Goal: Task Accomplishment & Management: Complete application form

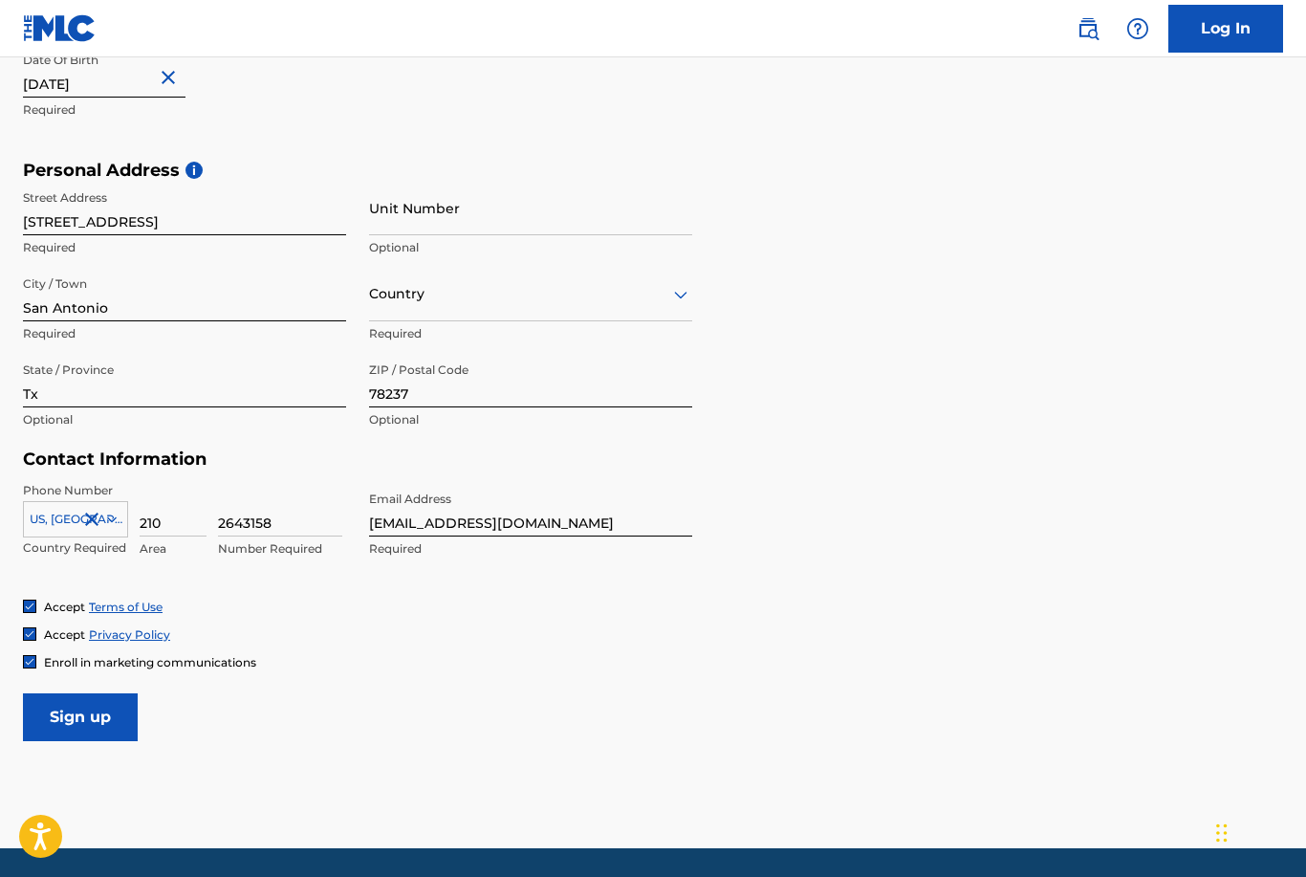
click at [82, 711] on input "Sign up" at bounding box center [80, 717] width 115 height 48
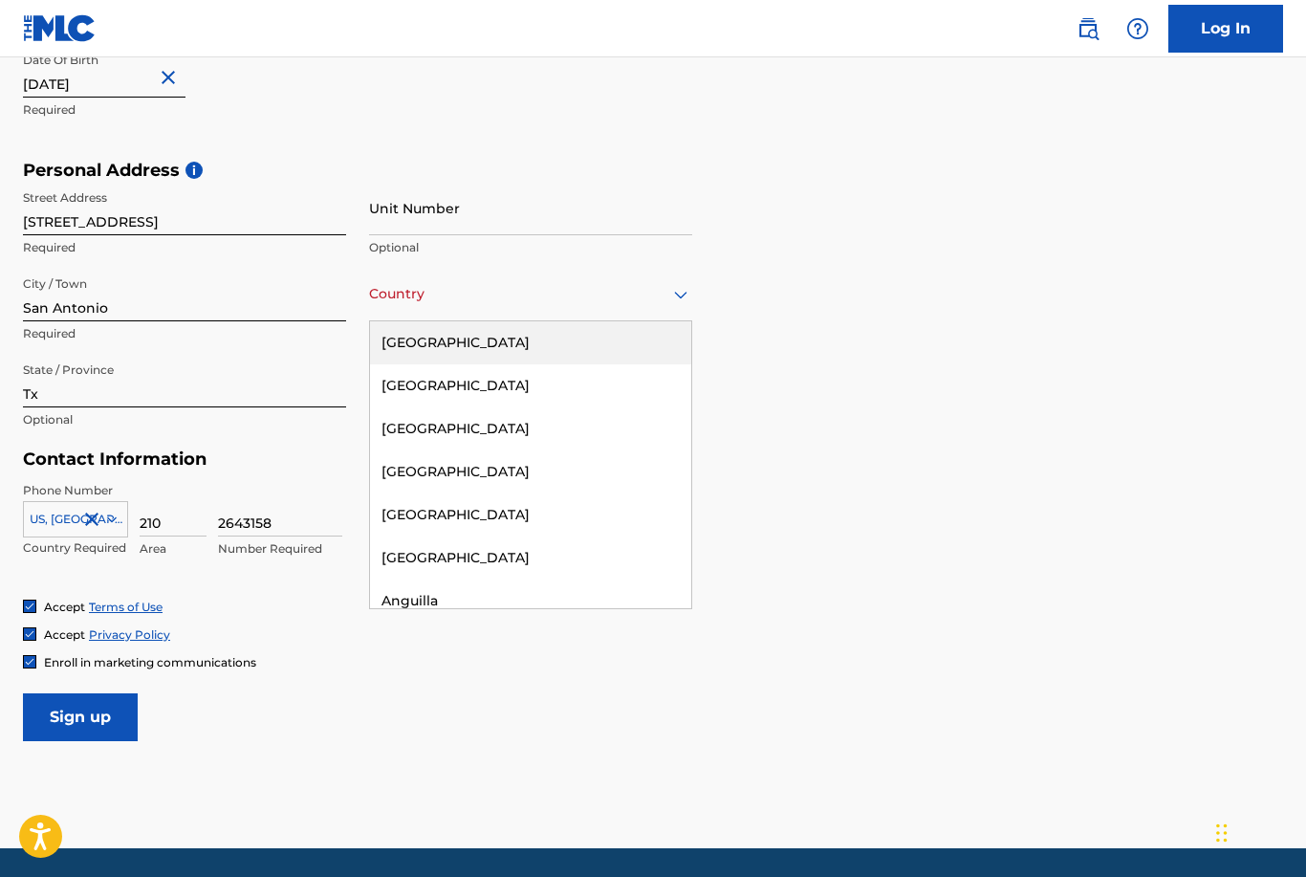
click at [475, 341] on div "[GEOGRAPHIC_DATA]" at bounding box center [530, 342] width 321 height 43
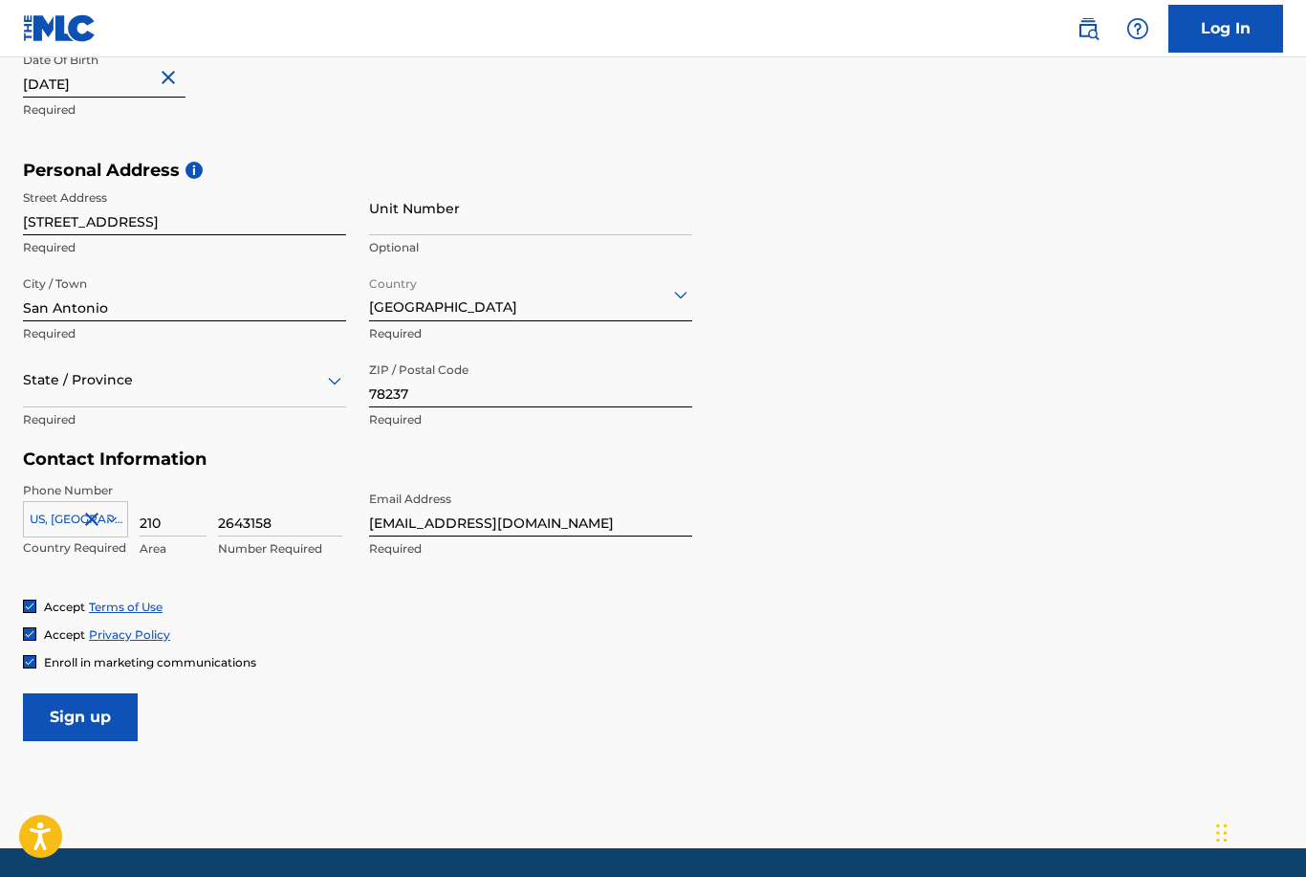
click at [93, 705] on input "Sign up" at bounding box center [80, 717] width 115 height 48
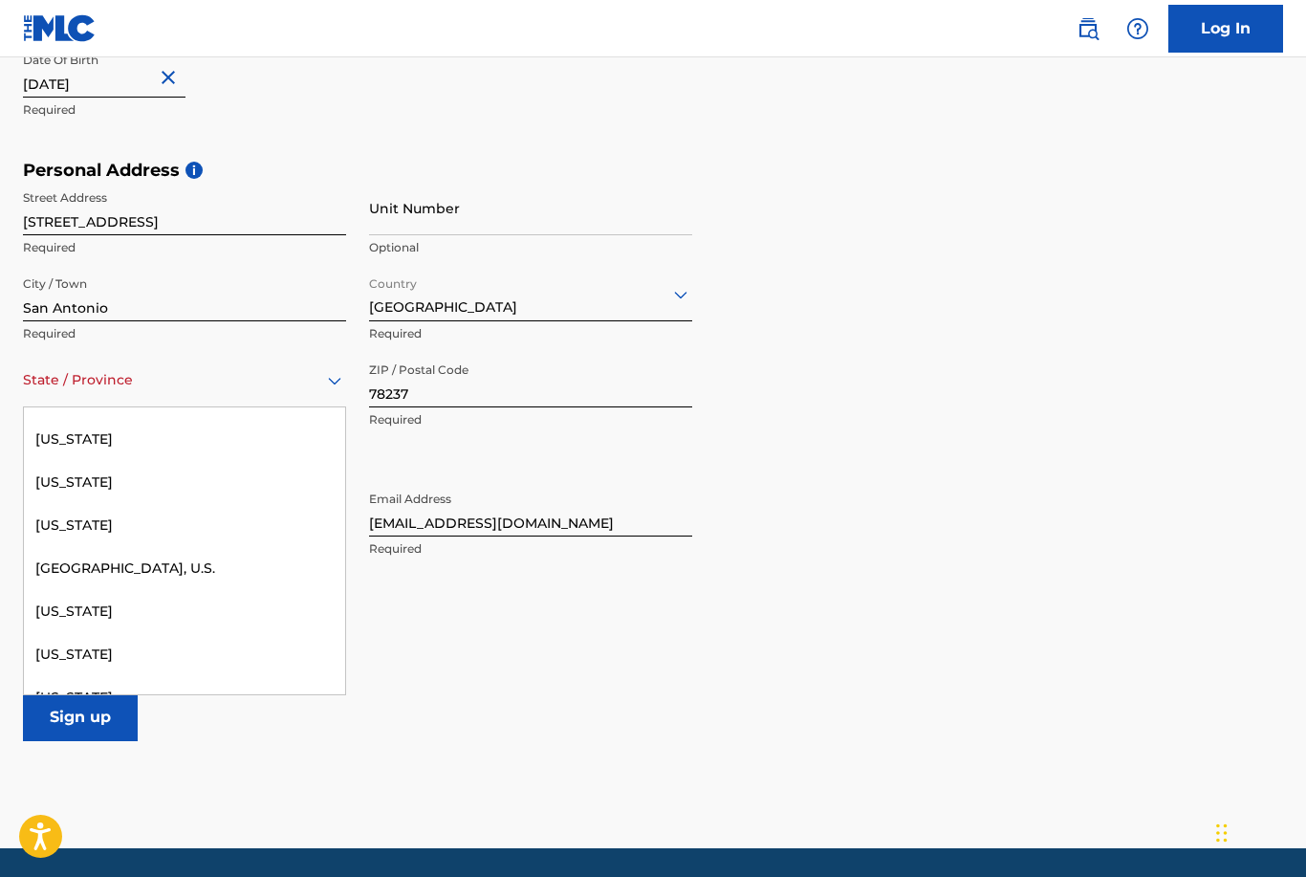
scroll to position [2008, 0]
click at [54, 482] on div "[US_STATE]" at bounding box center [184, 486] width 321 height 43
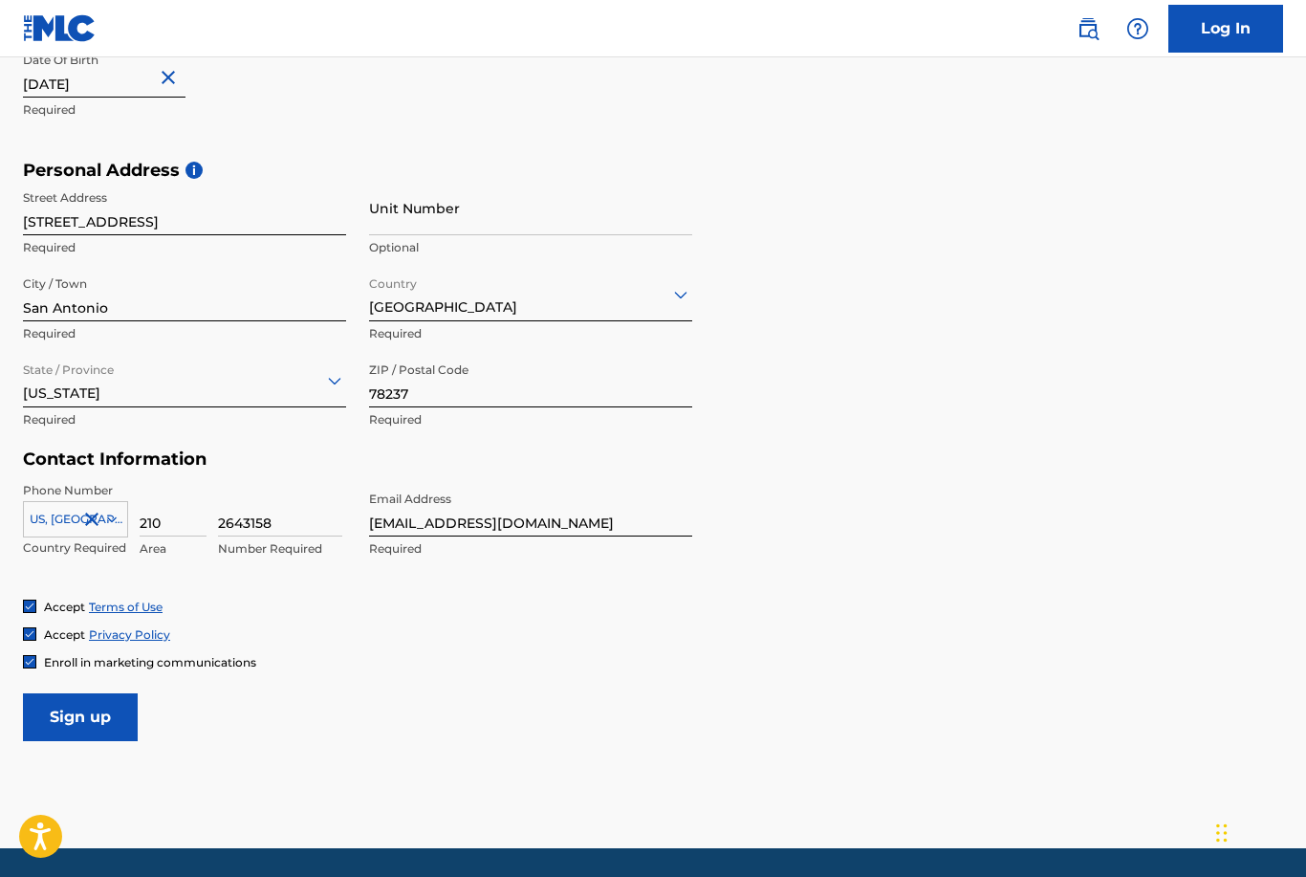
click at [108, 727] on input "Sign up" at bounding box center [80, 717] width 115 height 48
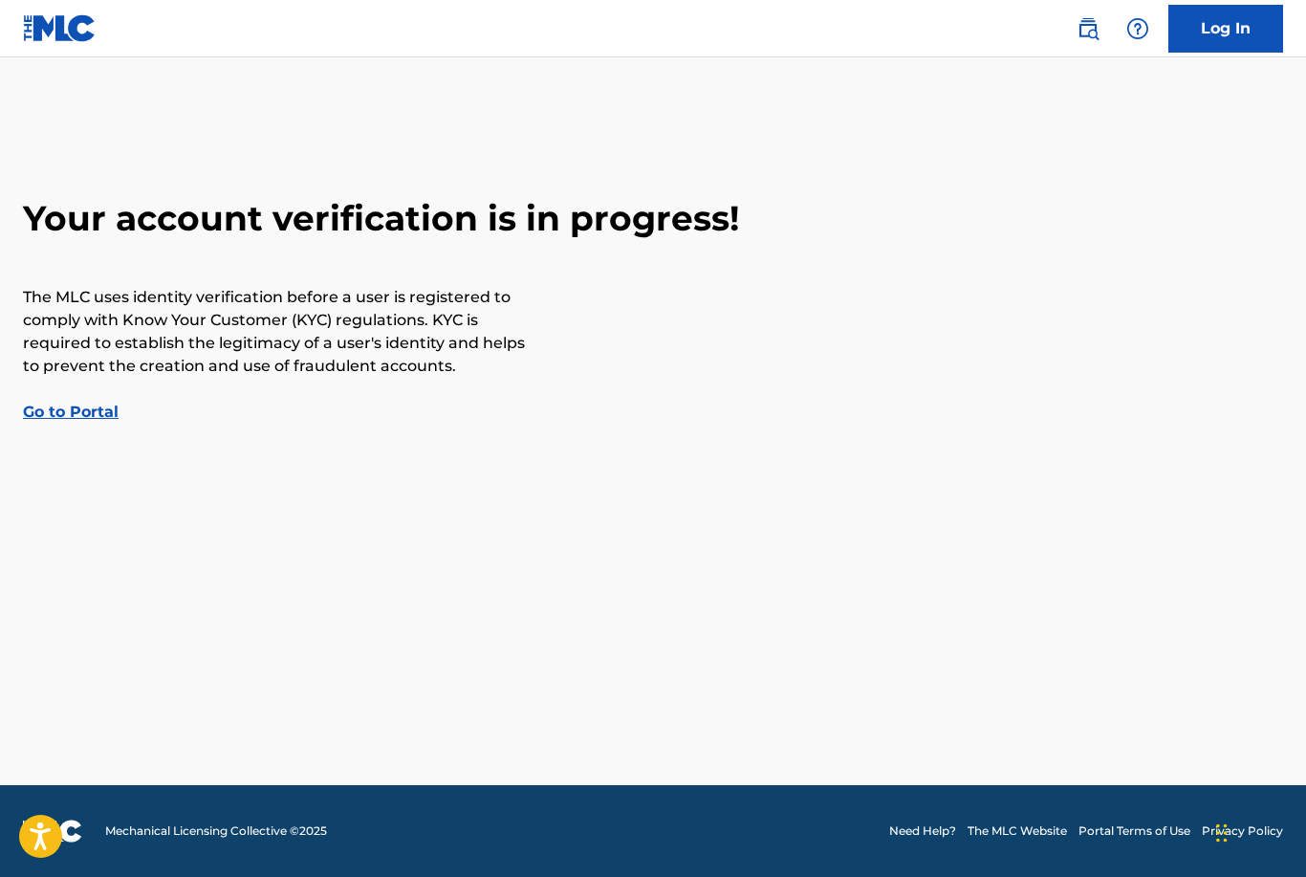
click at [68, 413] on link "Go to Portal" at bounding box center [71, 411] width 96 height 18
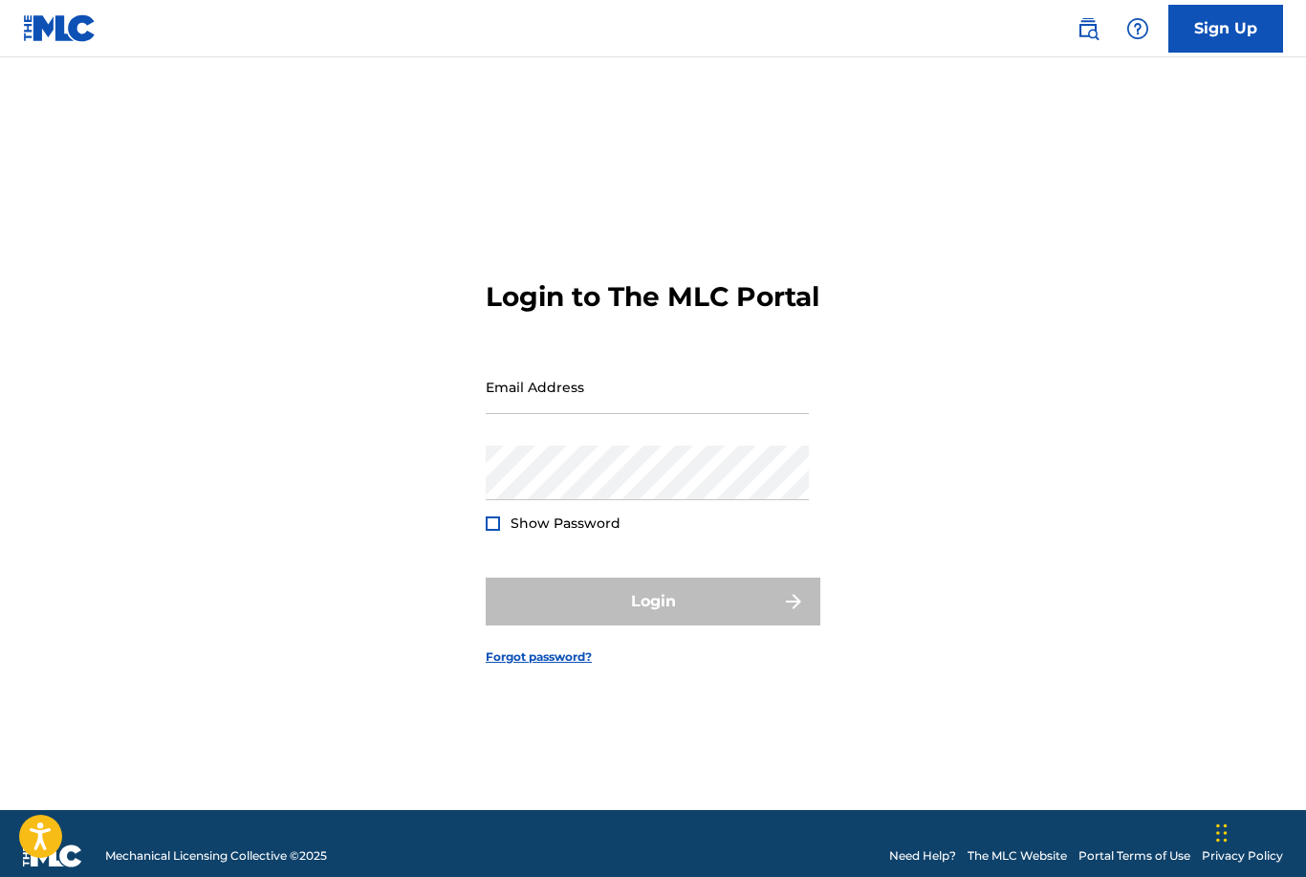
click at [608, 414] on input "Email Address" at bounding box center [647, 386] width 323 height 54
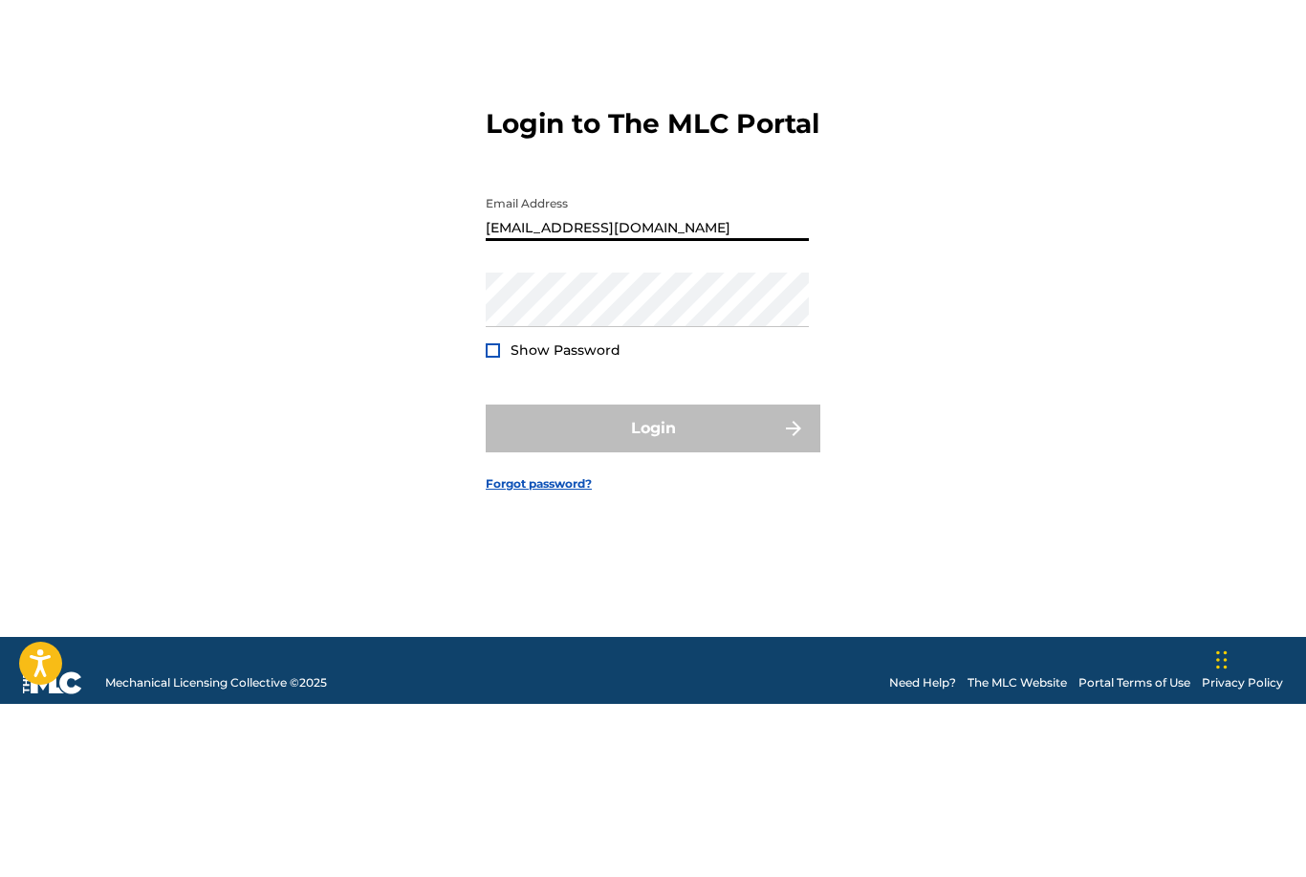
type input "[EMAIL_ADDRESS][DOMAIN_NAME]"
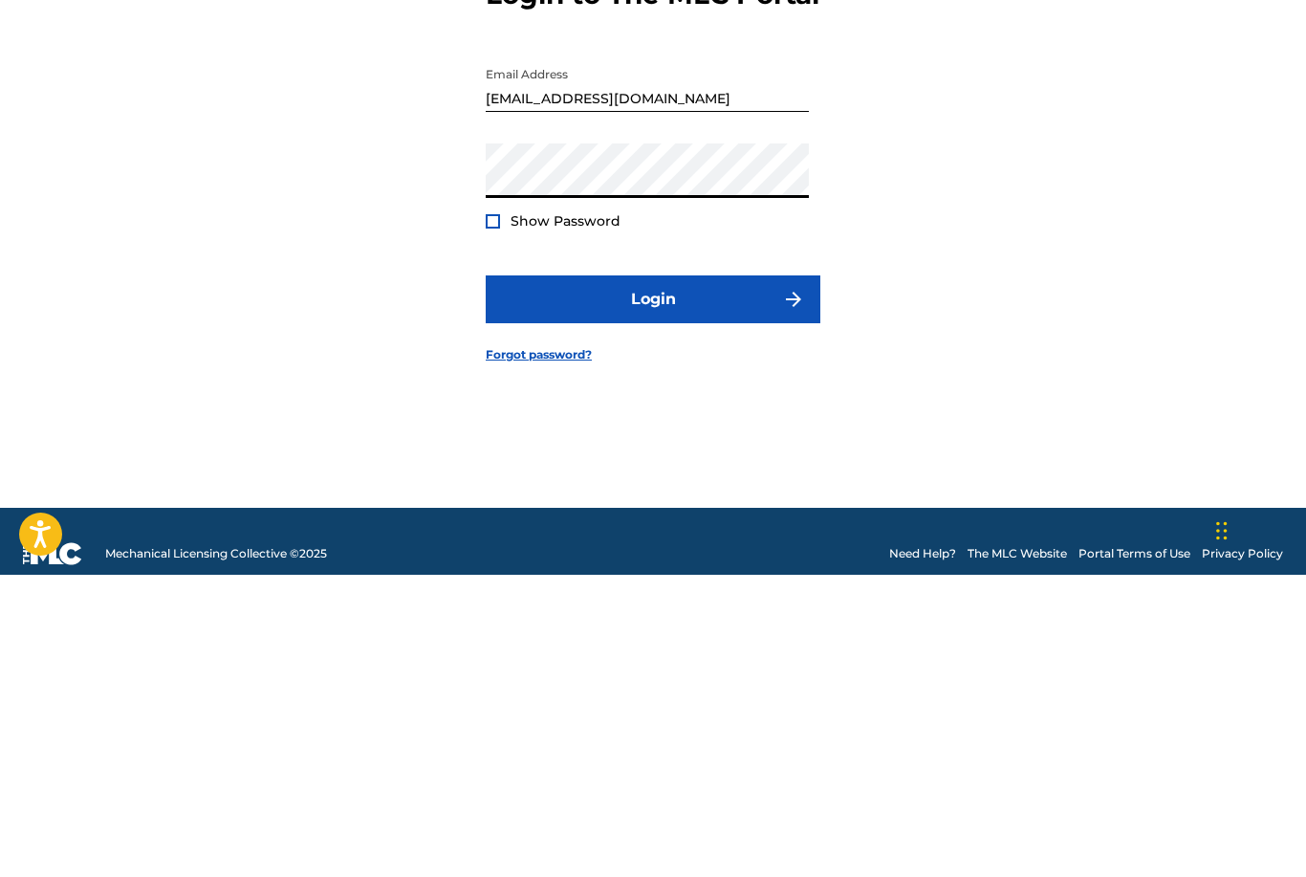
click at [709, 577] on button "Login" at bounding box center [653, 601] width 335 height 48
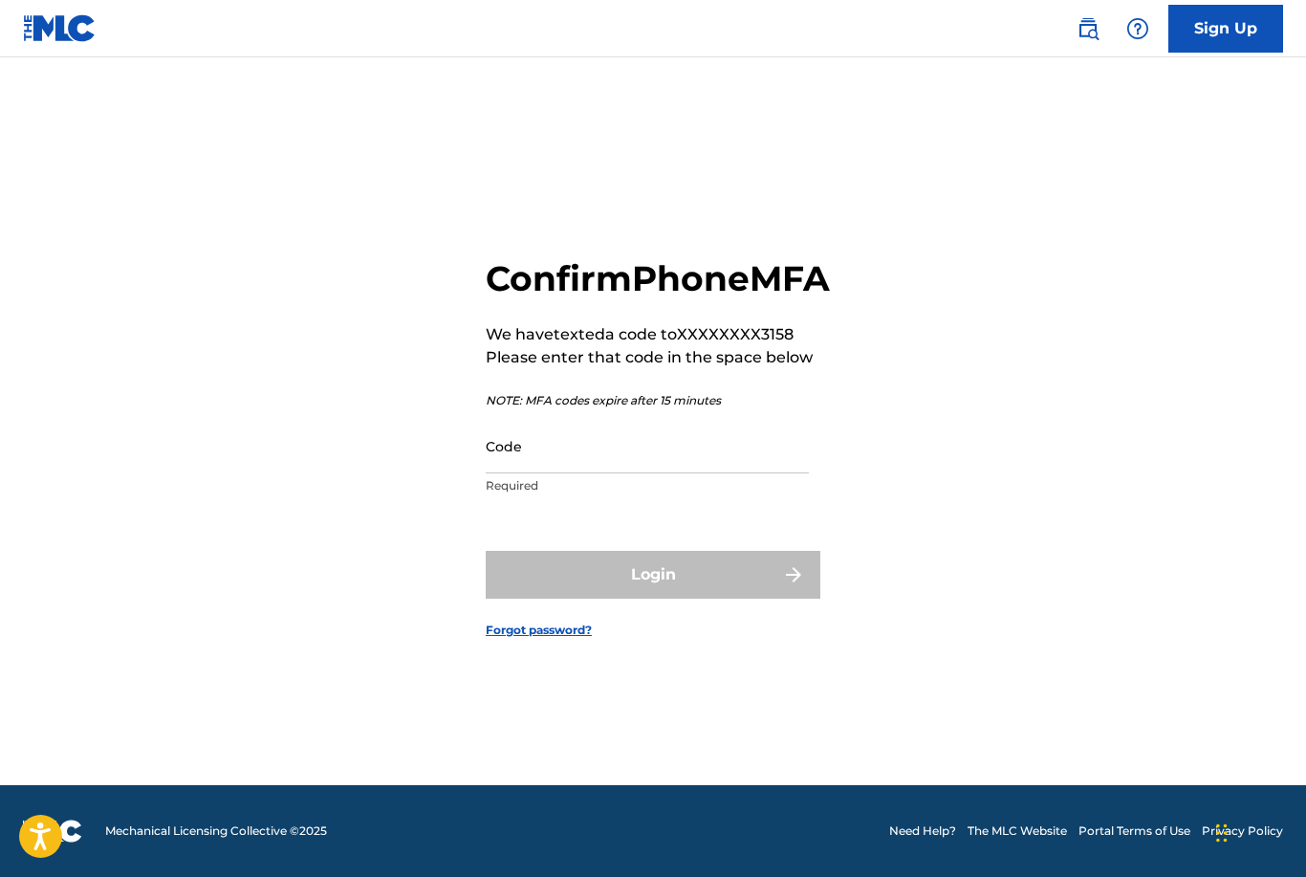
click at [659, 473] on input "Code" at bounding box center [647, 446] width 323 height 54
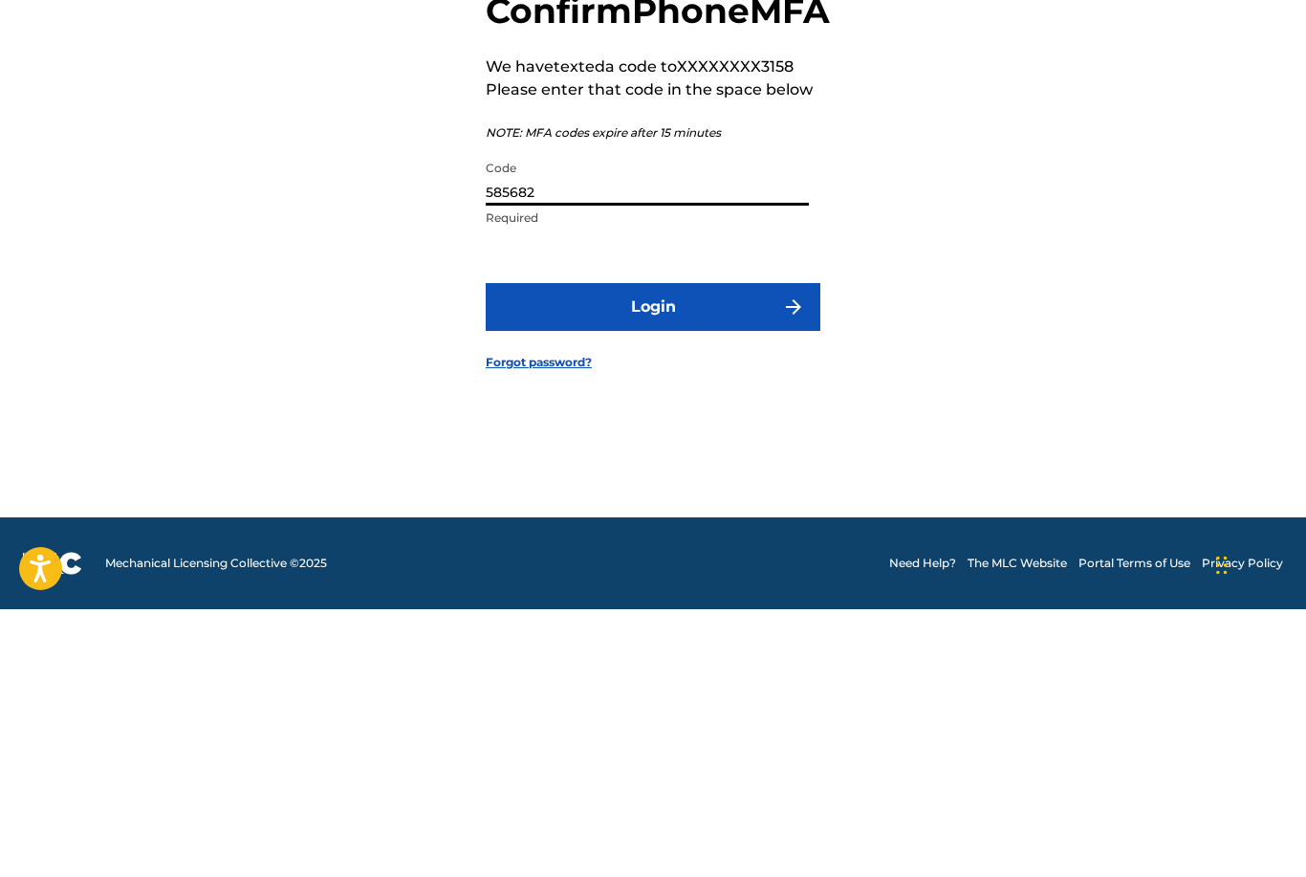
type input "585682"
click at [671, 551] on button "Login" at bounding box center [653, 575] width 335 height 48
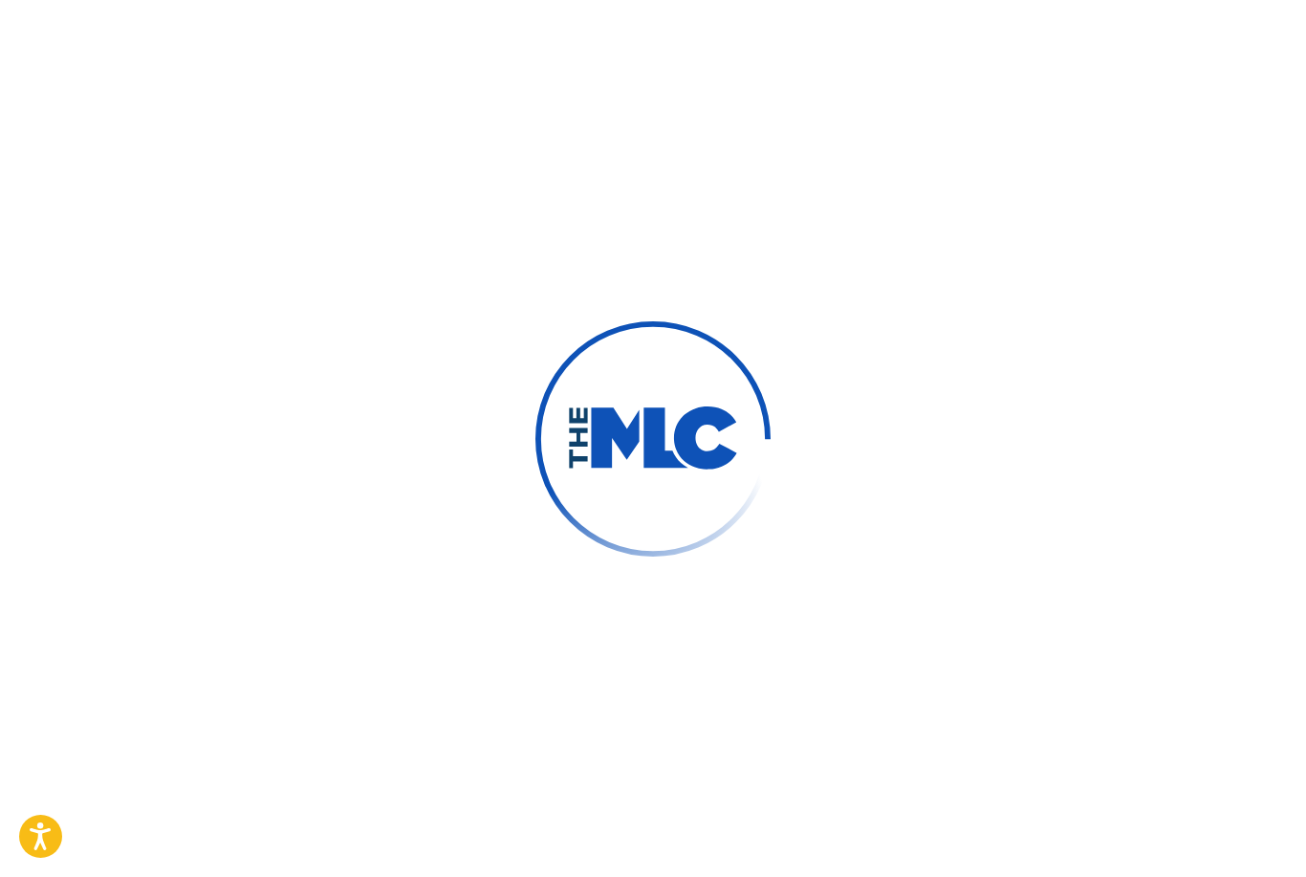
scroll to position [0, 0]
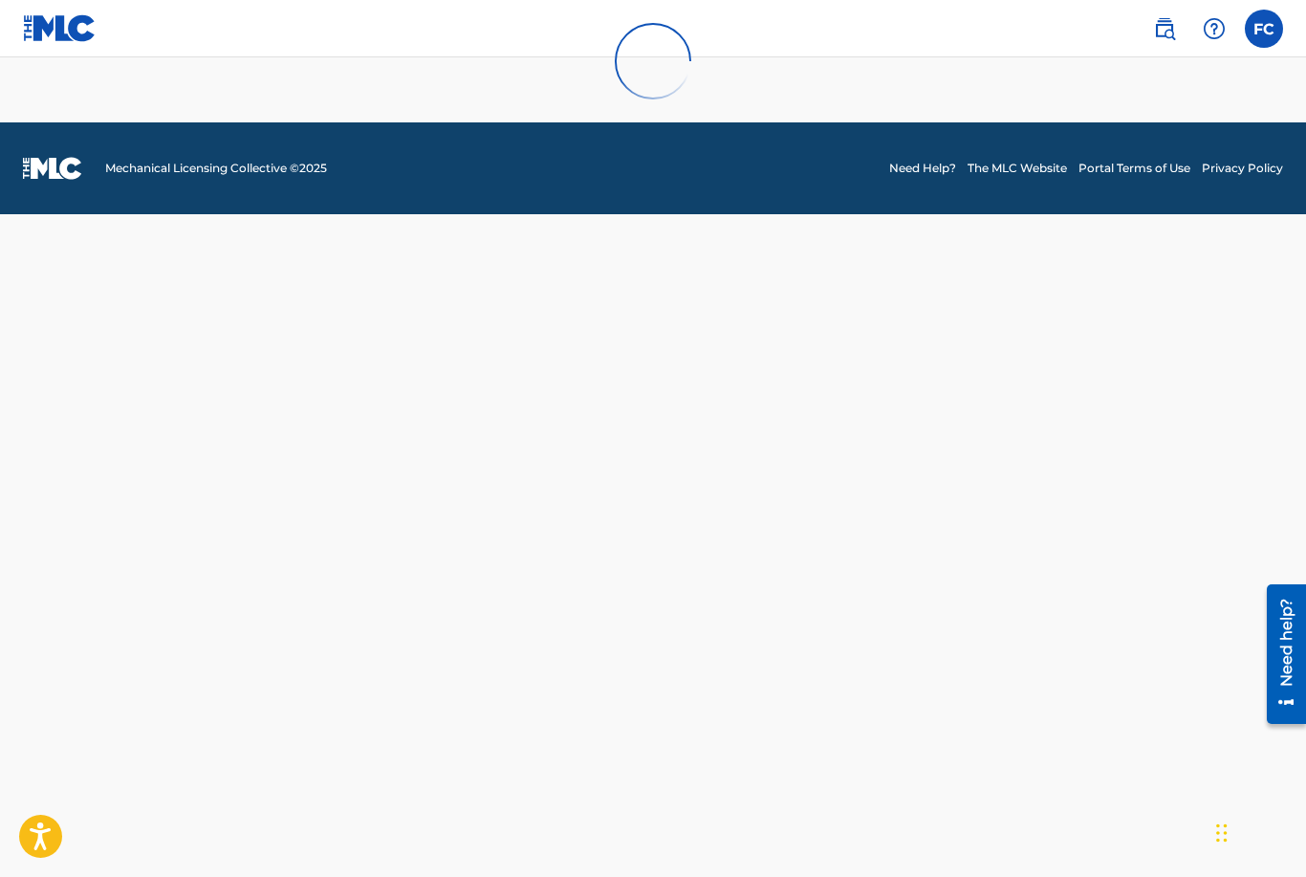
click at [1259, 28] on div at bounding box center [653, 61] width 1306 height 122
click at [1261, 20] on div at bounding box center [653, 61] width 1306 height 122
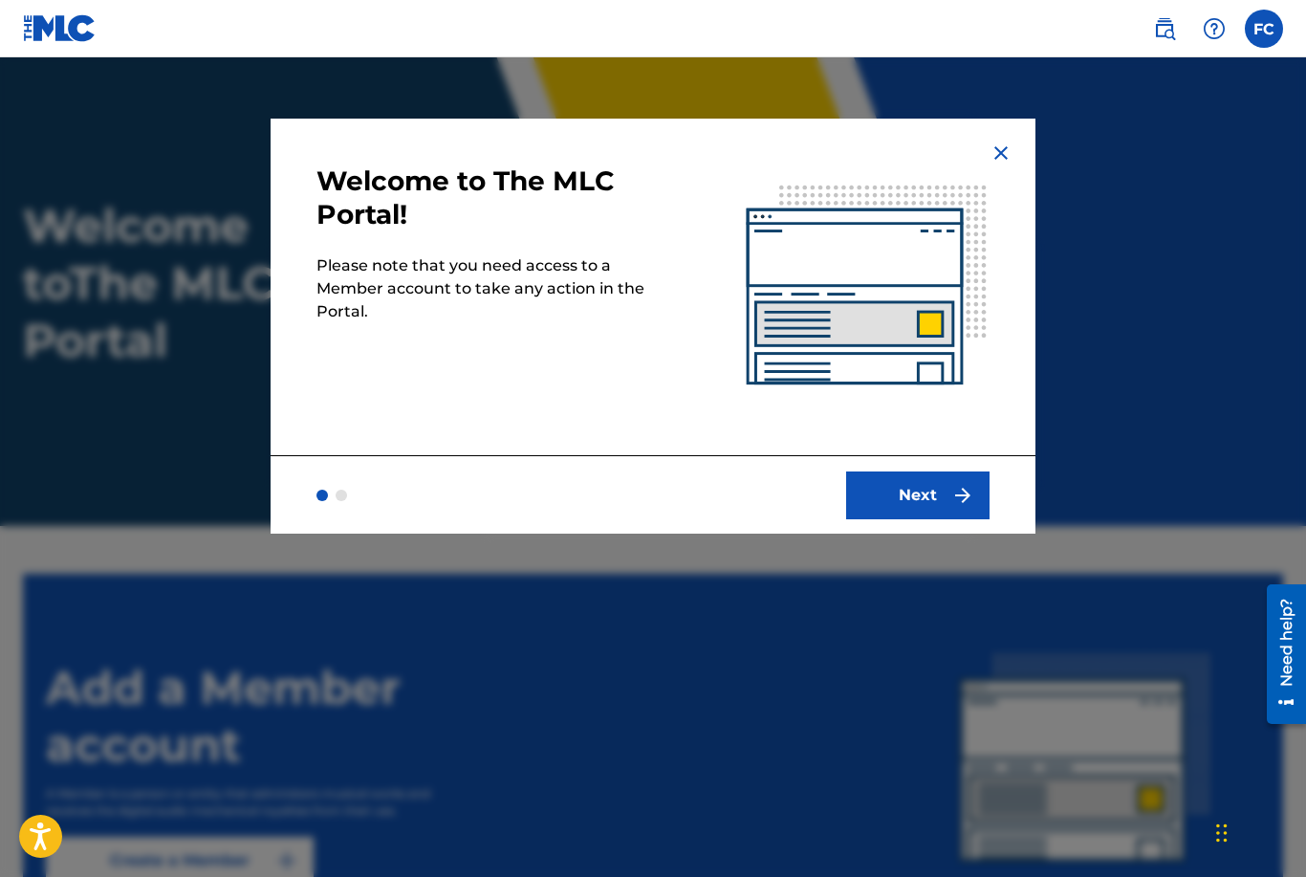
click at [912, 487] on button "Next" at bounding box center [917, 495] width 143 height 48
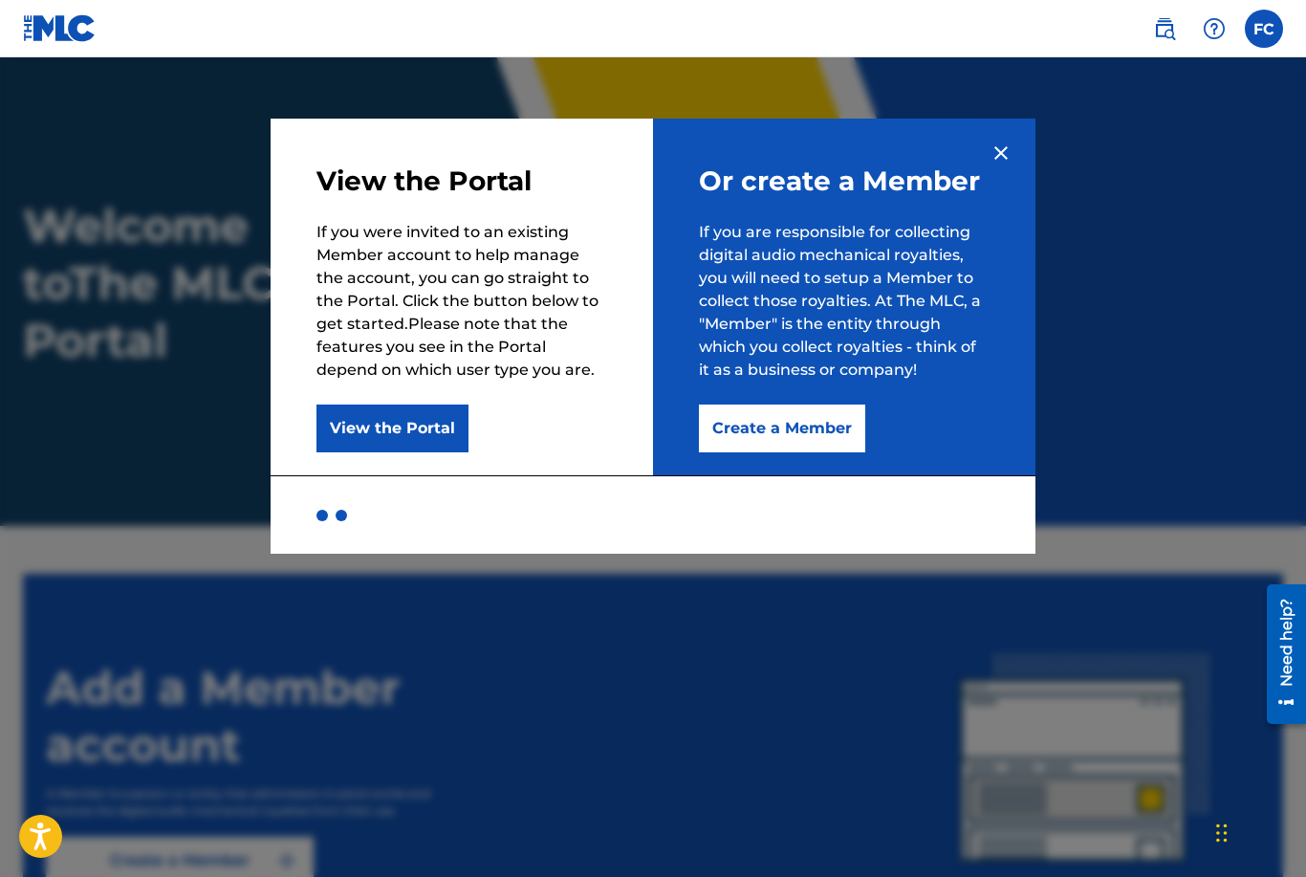
click at [831, 431] on button "Create a Member" at bounding box center [782, 428] width 166 height 48
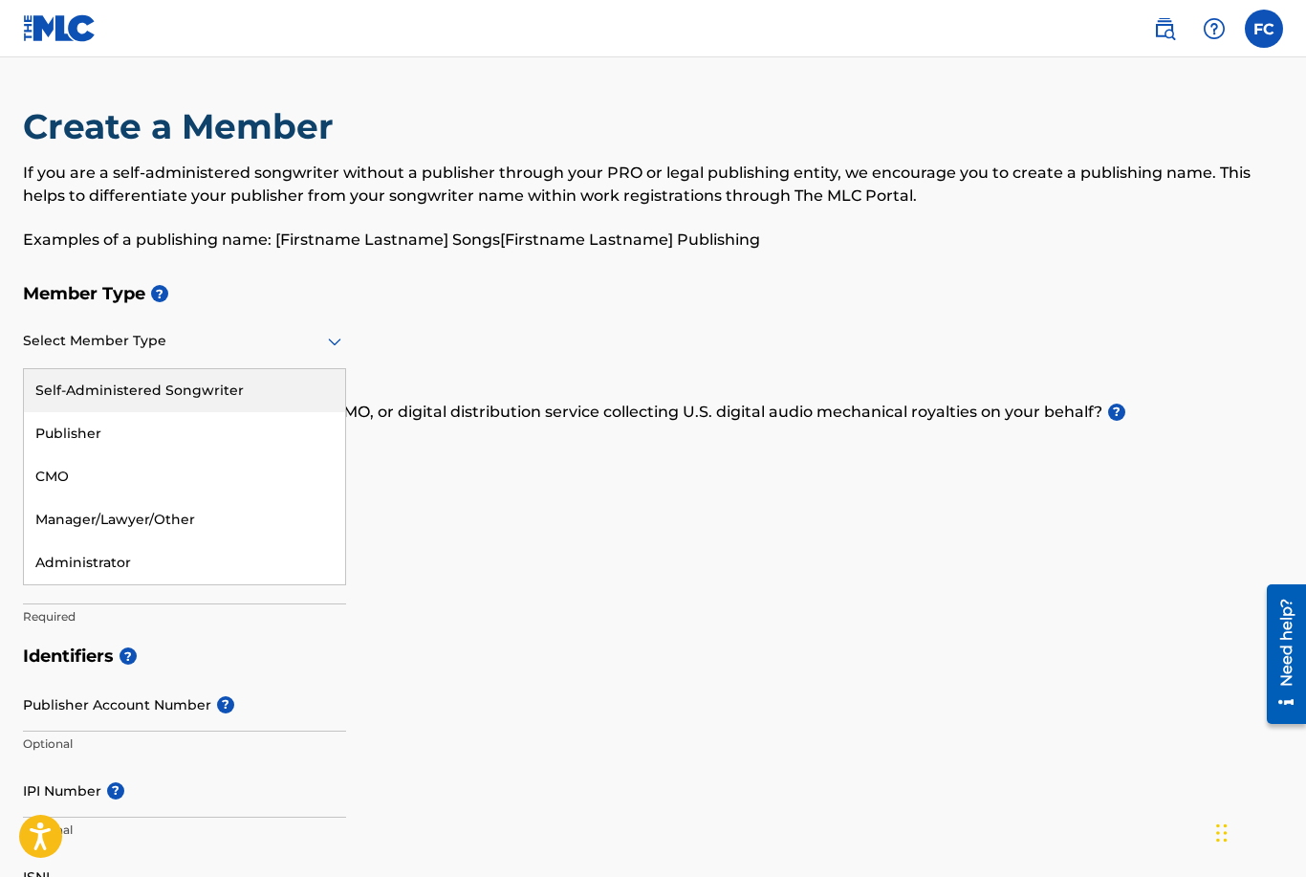
click at [614, 292] on h5 "Member Type ?" at bounding box center [653, 293] width 1260 height 41
click at [211, 386] on div "Self-Administered Songwriter" at bounding box center [184, 390] width 321 height 43
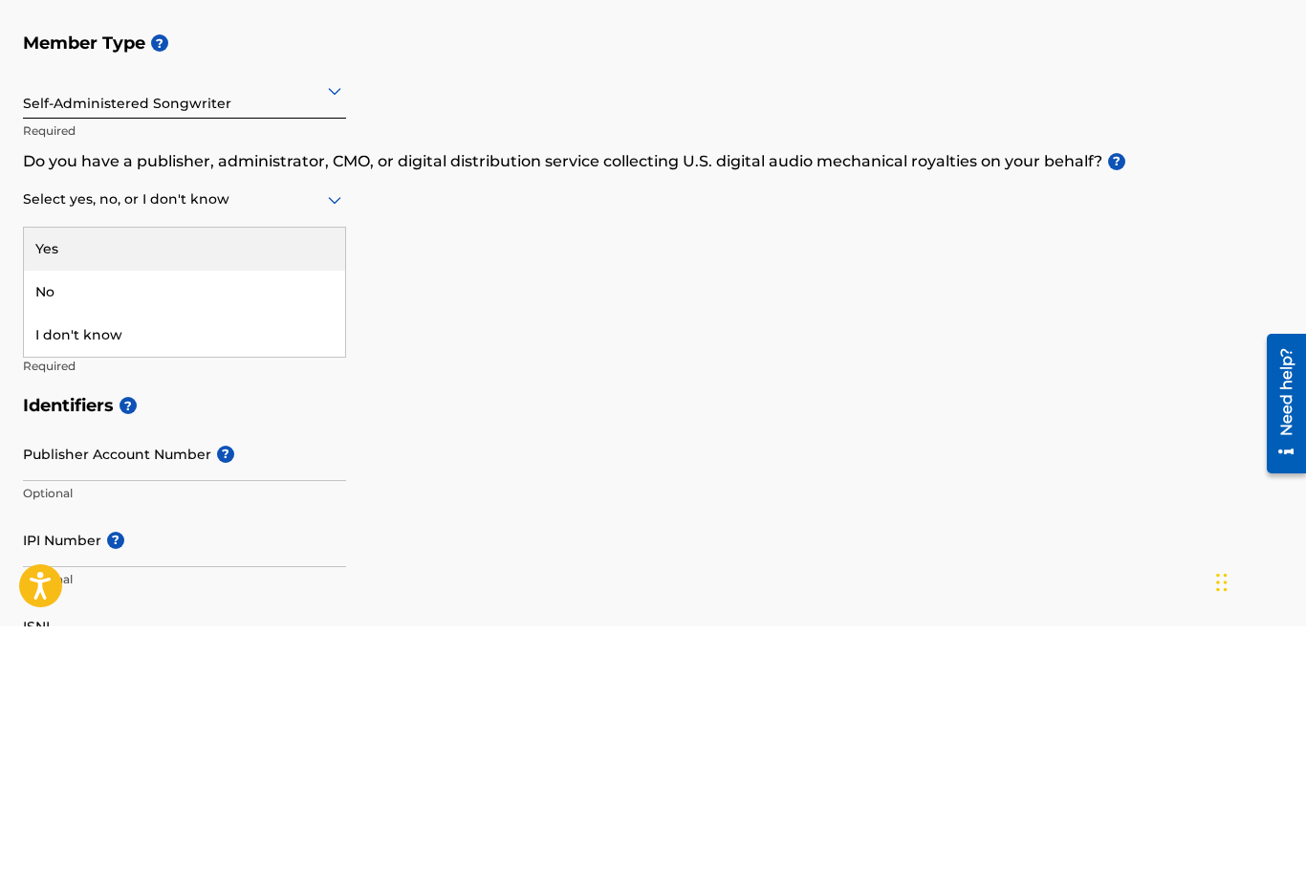
click at [69, 478] on div "Yes" at bounding box center [184, 499] width 321 height 43
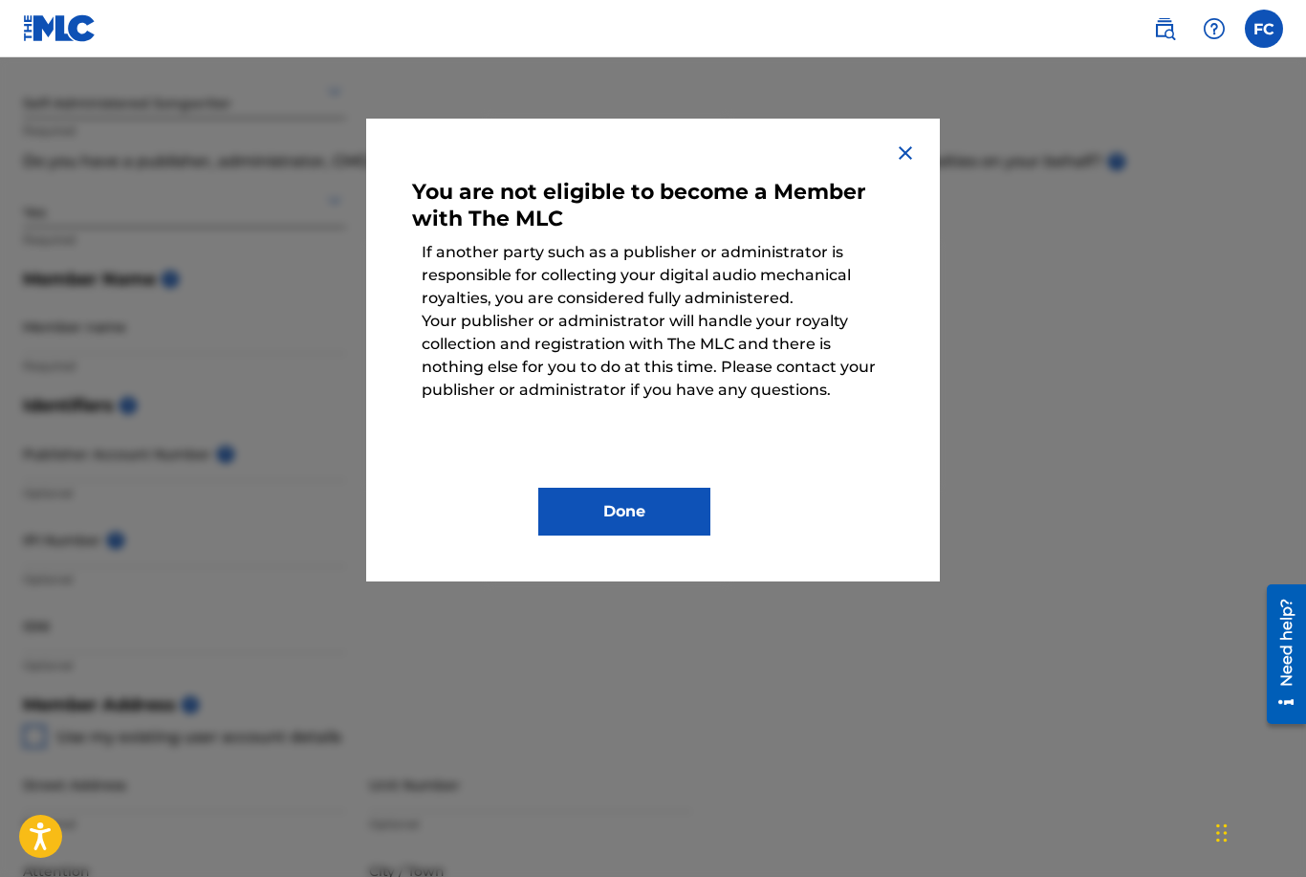
click at [681, 510] on button "Done" at bounding box center [624, 512] width 172 height 48
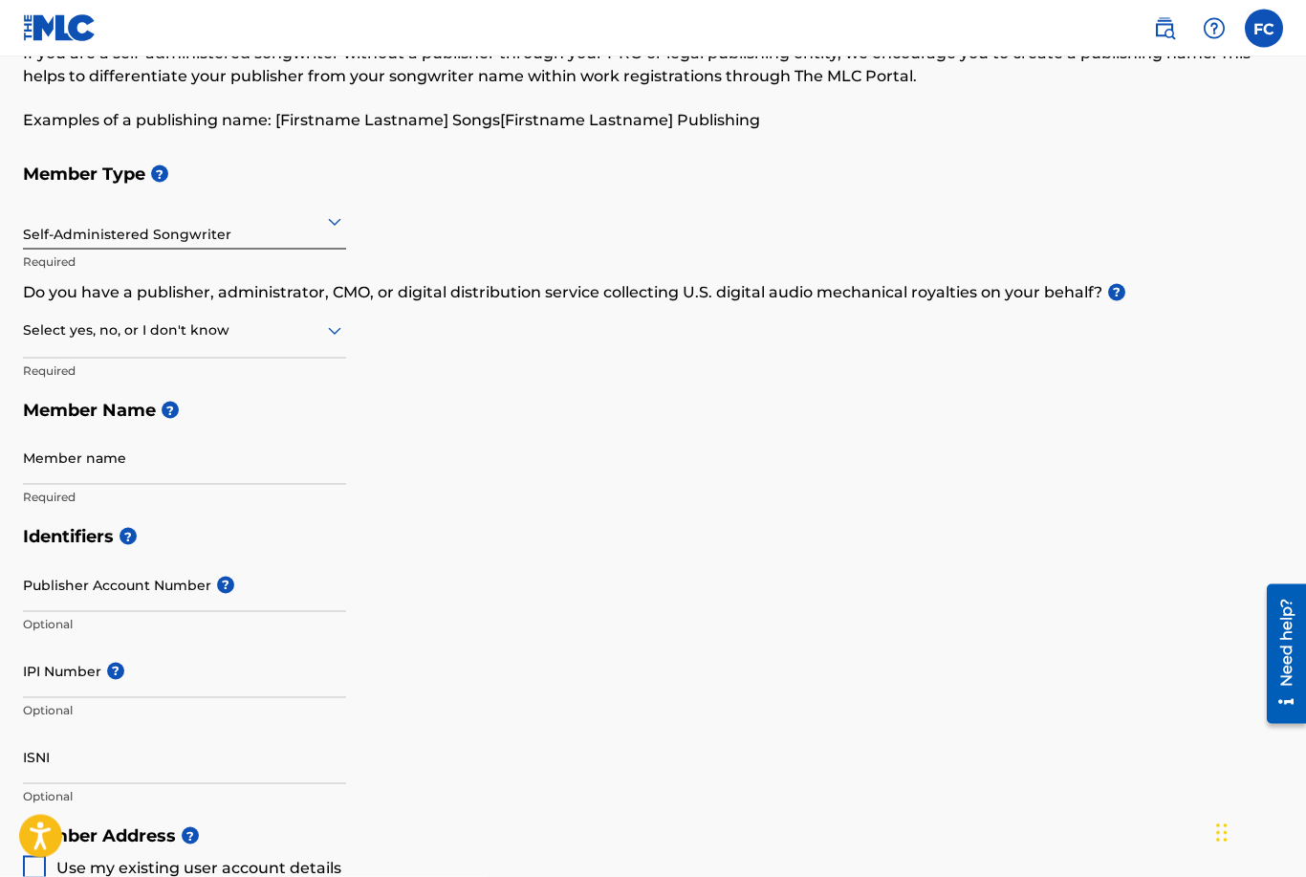
scroll to position [111, 0]
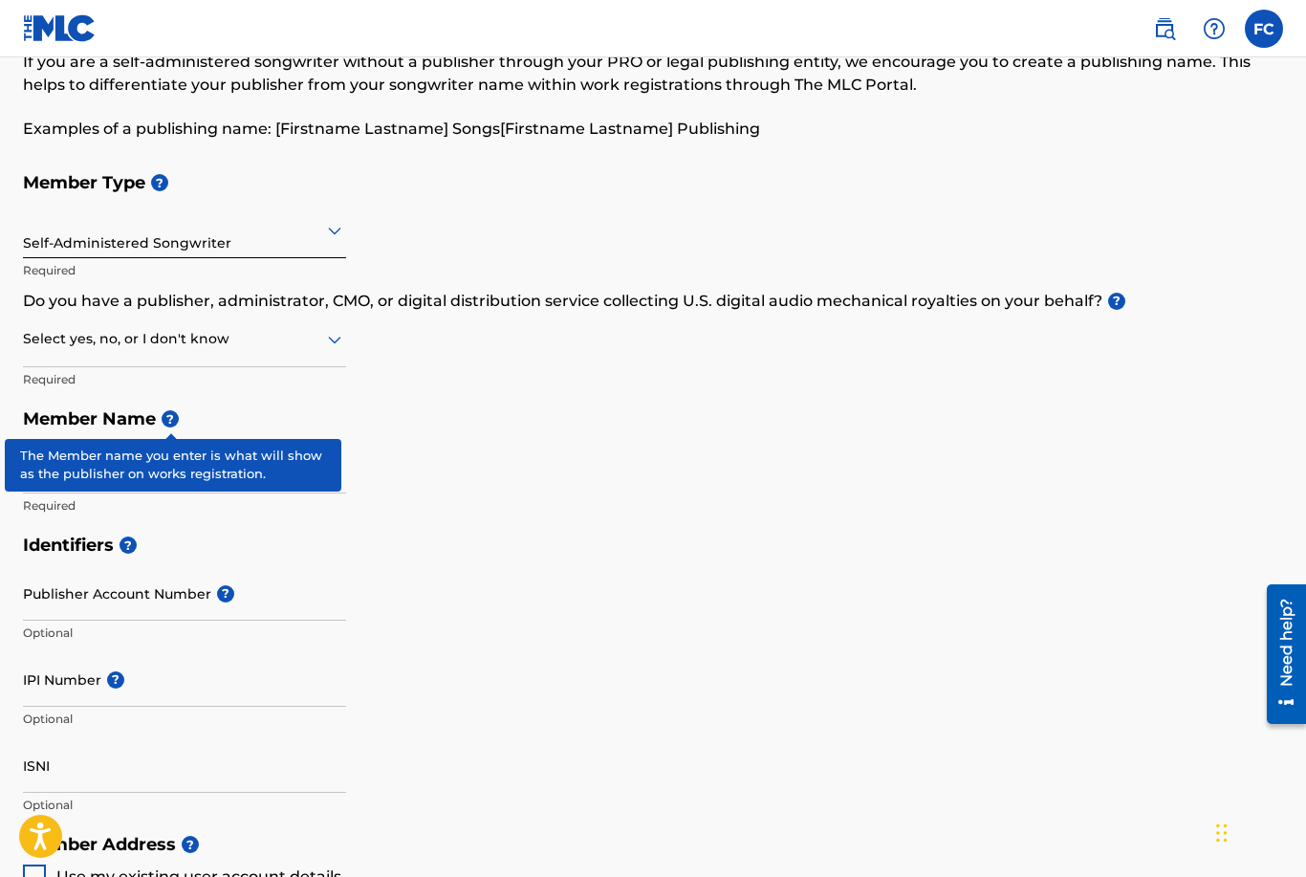
click at [170, 414] on span "?" at bounding box center [170, 418] width 17 height 17
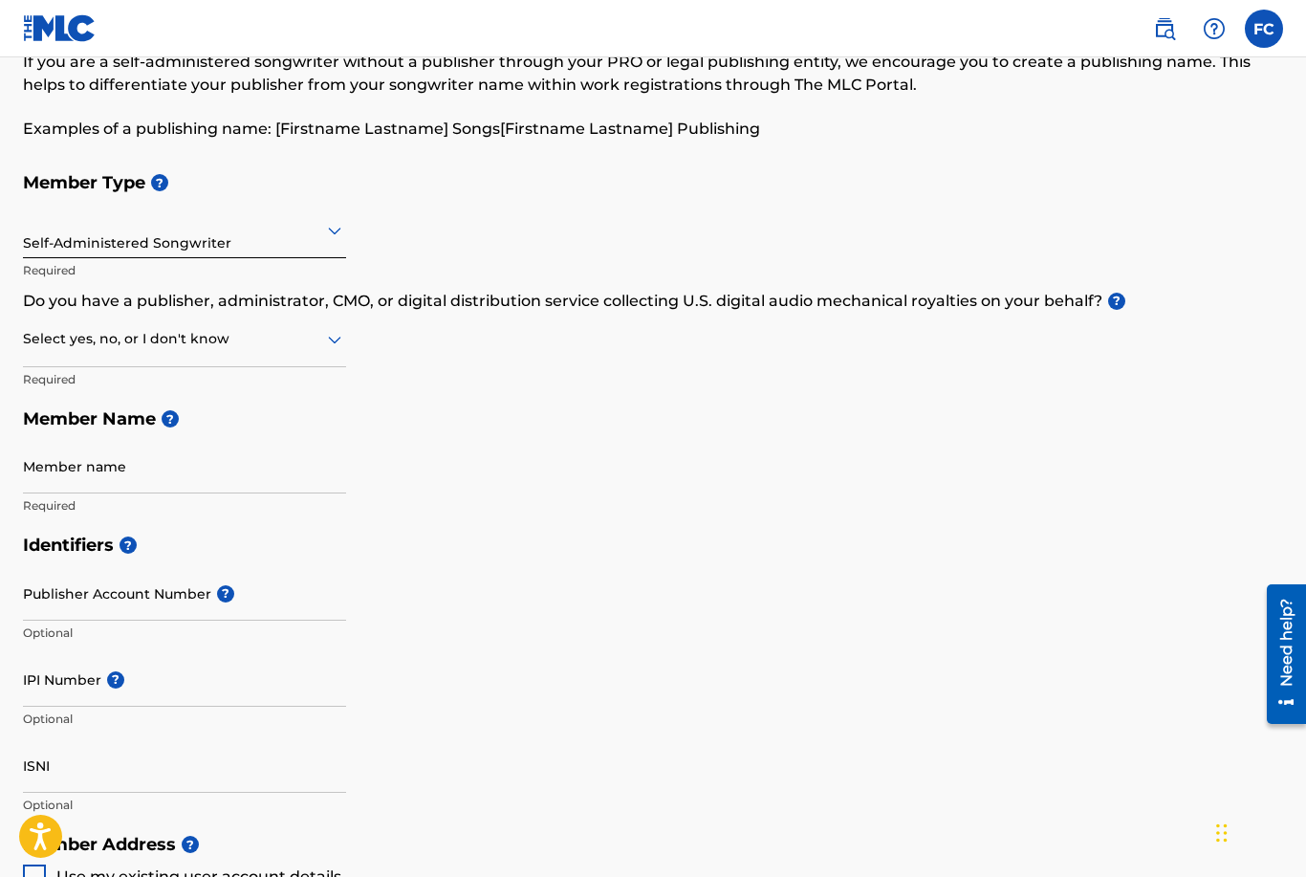
click at [477, 384] on div "Member Type ? Self-Administered Songwriter Required Do you have a publisher, ad…" at bounding box center [653, 344] width 1260 height 362
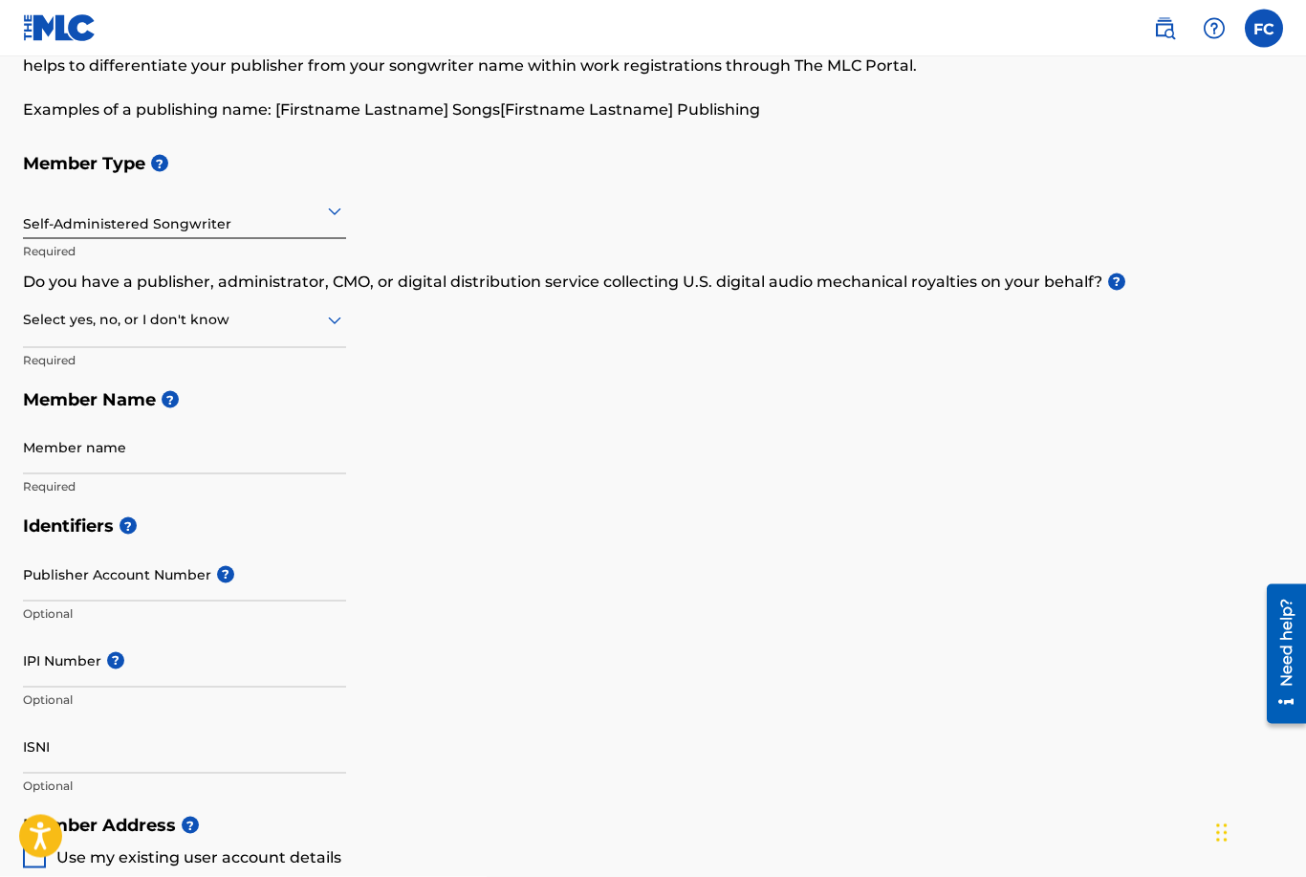
scroll to position [140, 0]
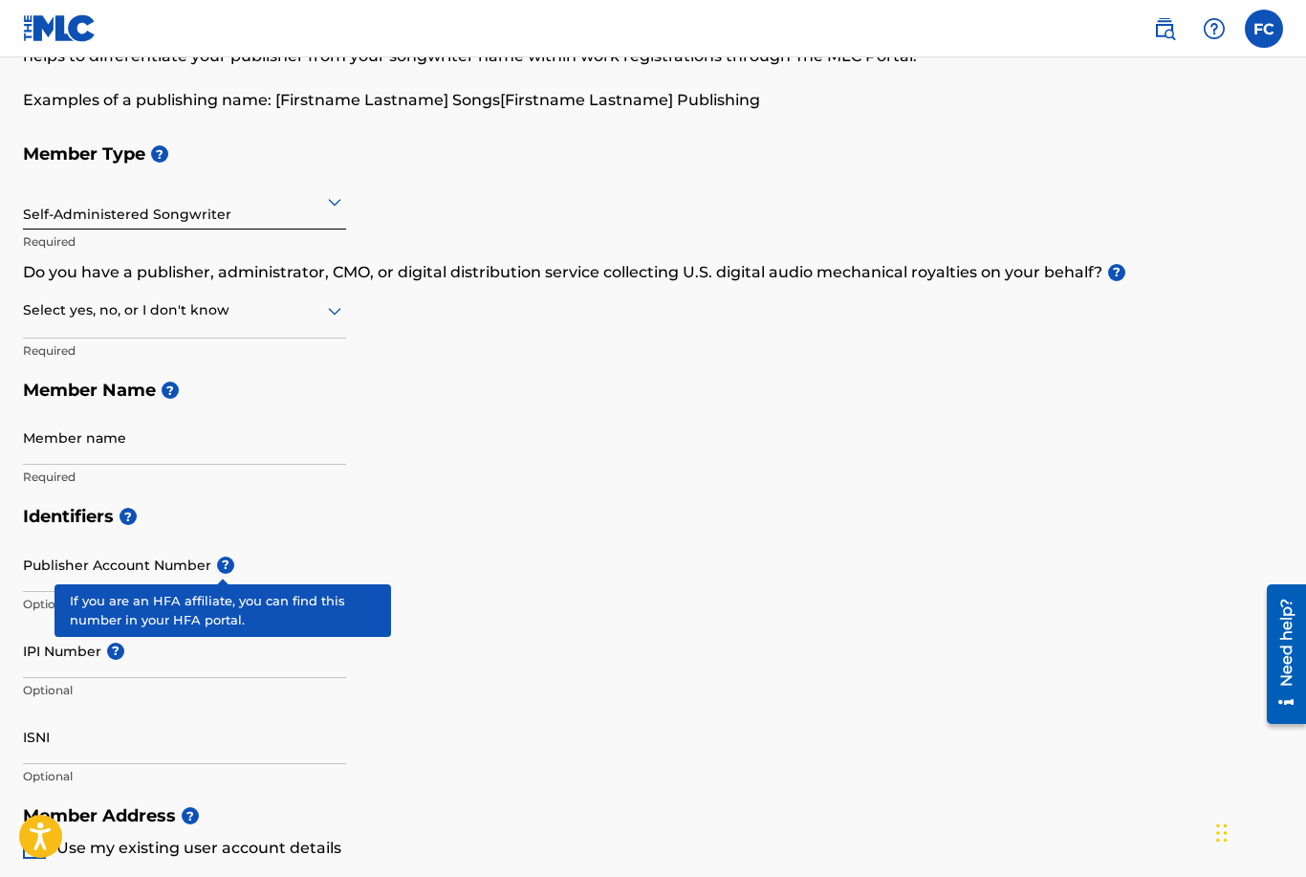
click at [230, 560] on span "?" at bounding box center [225, 564] width 17 height 17
click at [230, 560] on input "Publisher Account Number ?" at bounding box center [184, 564] width 323 height 54
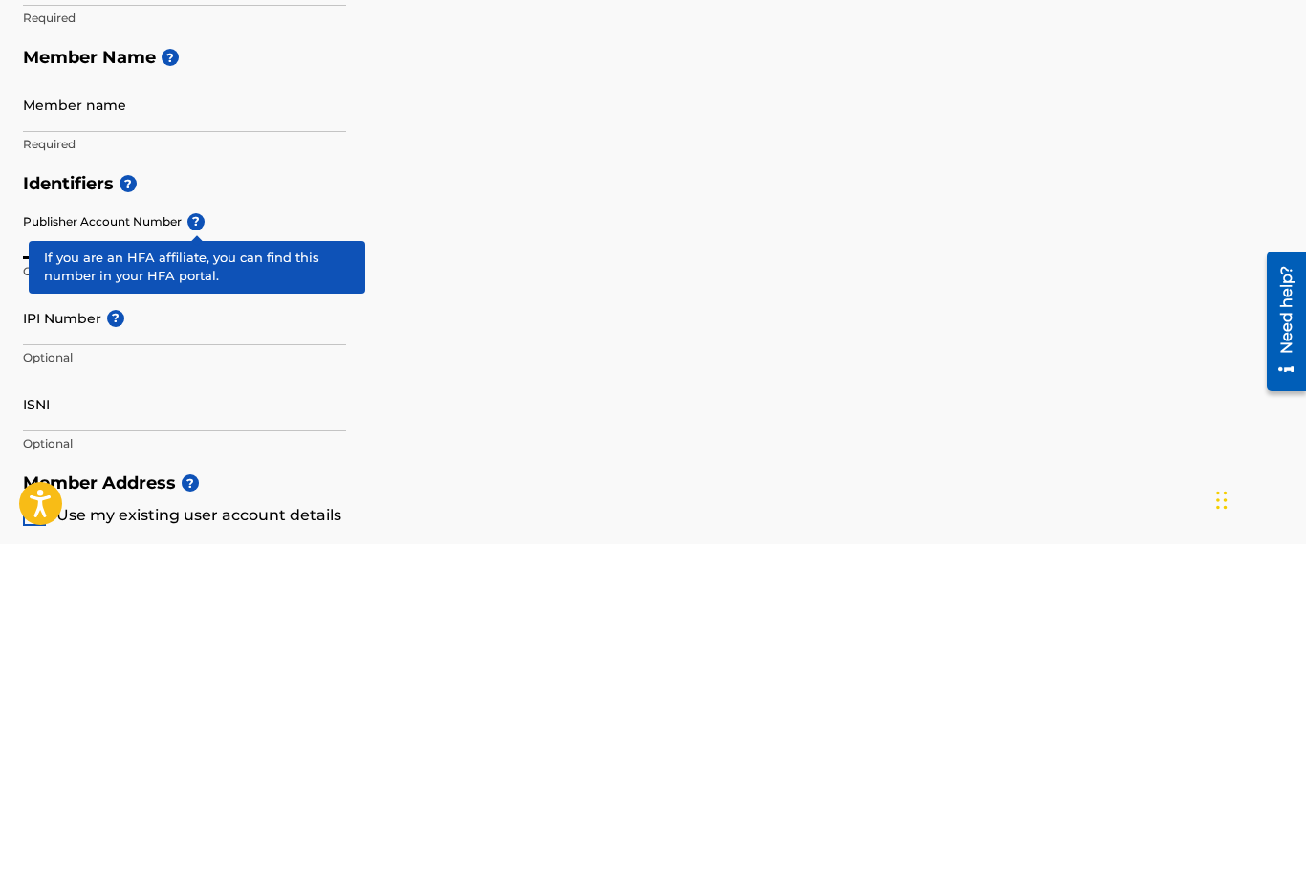
click at [577, 496] on div "Identifiers ? Publisher Account Number ? Optional IPI Number ? Optional ISNI Op…" at bounding box center [653, 645] width 1260 height 299
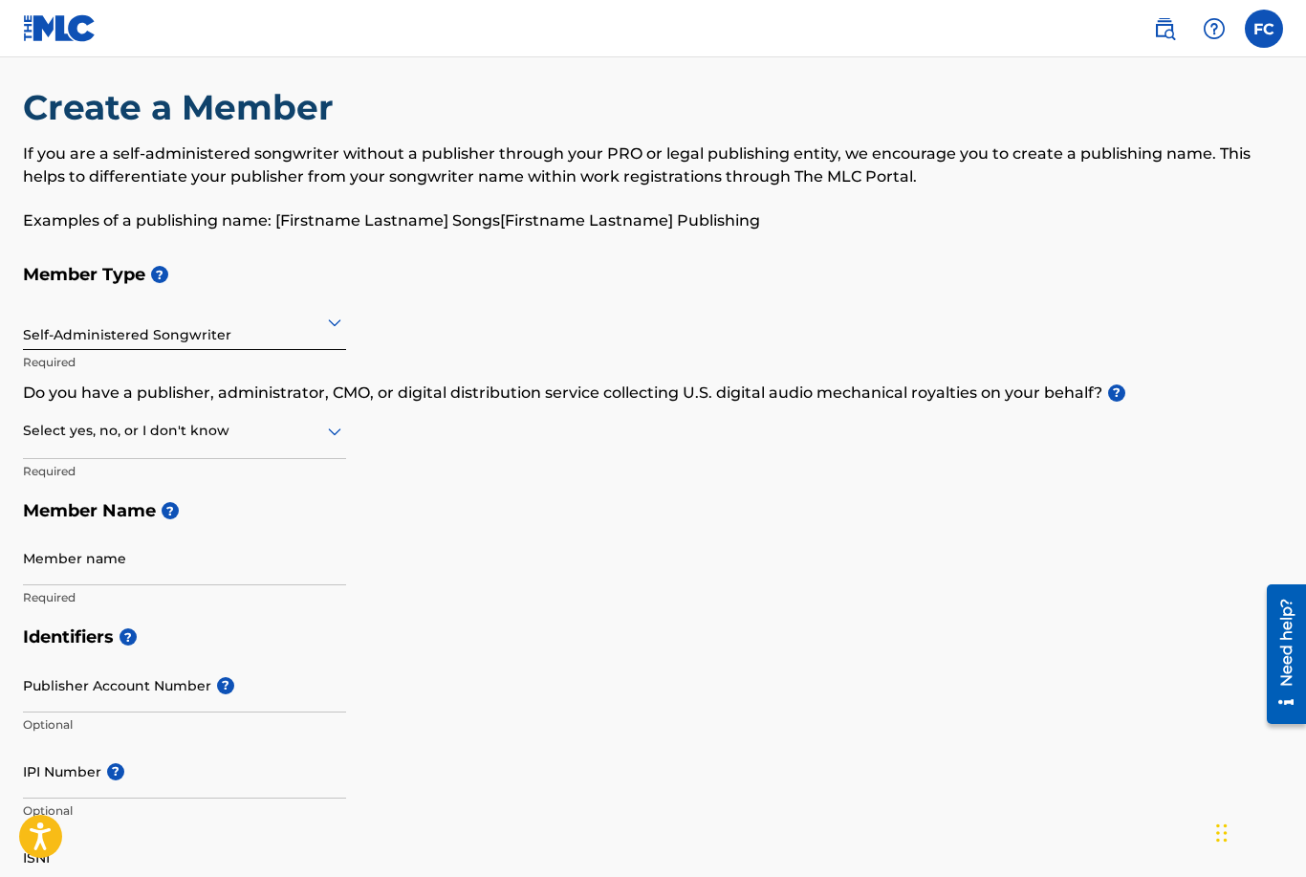
scroll to position [0, 0]
